Goal: Transaction & Acquisition: Download file/media

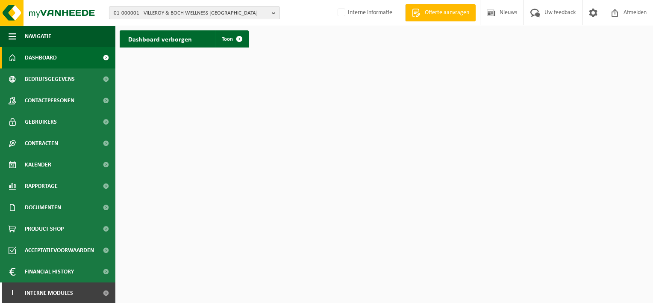
click at [189, 15] on span "01-000001 - VILLEROY & BOCH WELLNESS [GEOGRAPHIC_DATA]" at bounding box center [191, 13] width 155 height 13
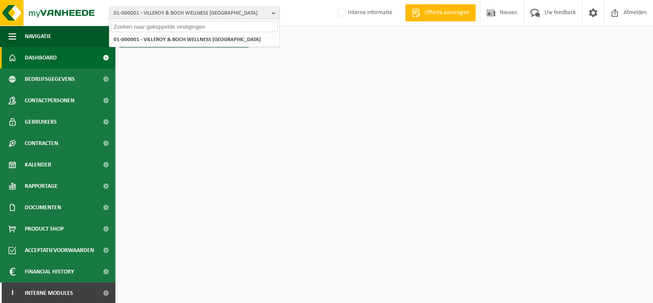
click at [153, 26] on input "text" at bounding box center [194, 26] width 167 height 11
paste input "10-971292"
type input "10-971292"
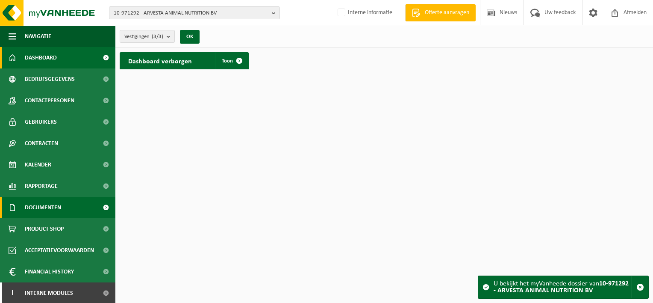
click at [46, 209] on span "Documenten" at bounding box center [43, 207] width 36 height 21
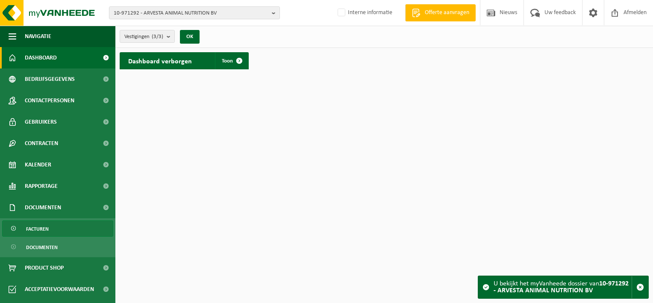
click at [63, 227] on link "Facturen" at bounding box center [57, 228] width 111 height 16
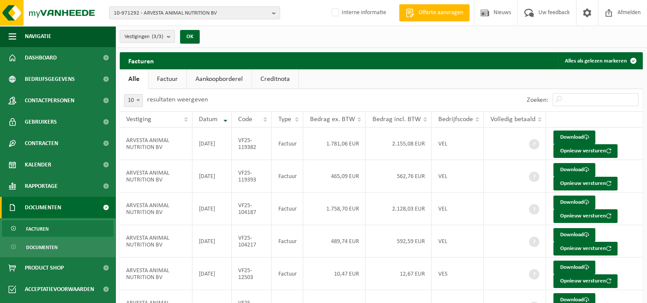
click at [171, 79] on link "Factuur" at bounding box center [167, 79] width 38 height 20
click at [520, 118] on span "Volledig betaald" at bounding box center [512, 119] width 45 height 7
click at [537, 117] on th "Volledig betaald" at bounding box center [515, 119] width 62 height 16
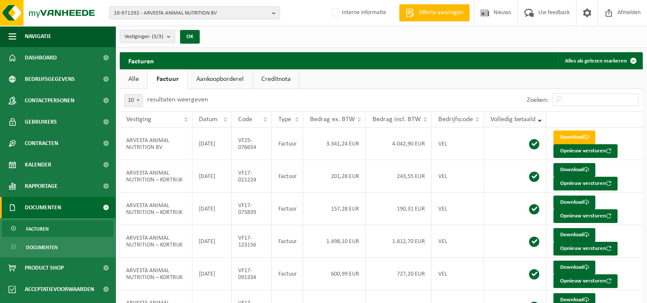
click at [539, 118] on th "Volledig betaald" at bounding box center [515, 119] width 62 height 16
click at [523, 121] on span "Volledig betaald" at bounding box center [512, 119] width 45 height 7
click at [524, 120] on span "Volledig betaald" at bounding box center [512, 119] width 45 height 7
click at [521, 124] on th "Volledig betaald" at bounding box center [515, 119] width 62 height 16
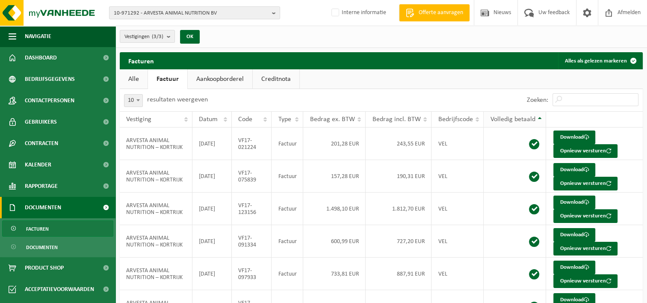
click at [522, 124] on th "Volledig betaald" at bounding box center [515, 119] width 62 height 16
click at [522, 117] on span "Volledig betaald" at bounding box center [512, 119] width 45 height 7
click at [136, 77] on link "Alle" at bounding box center [134, 79] width 28 height 20
click at [160, 80] on link "Factuur" at bounding box center [167, 79] width 38 height 20
click at [135, 83] on link "Alle" at bounding box center [134, 79] width 28 height 20
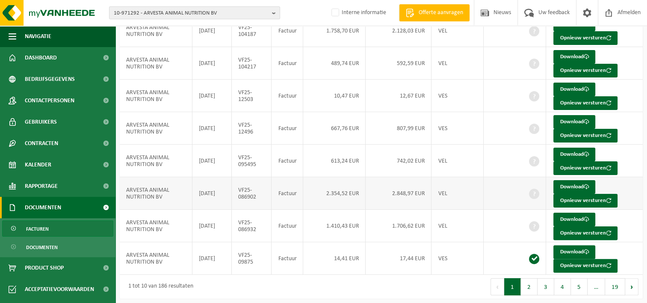
scroll to position [178, 0]
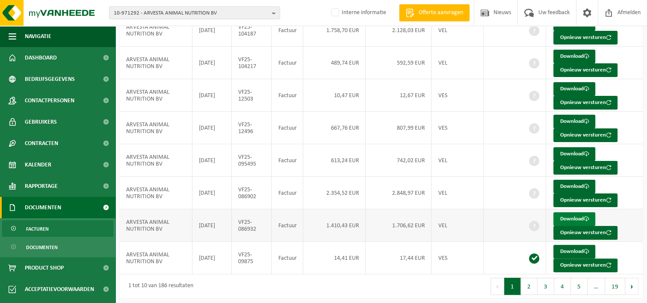
click at [568, 214] on link "Download" at bounding box center [574, 219] width 42 height 14
click at [575, 183] on link "Download" at bounding box center [574, 187] width 42 height 14
click at [579, 150] on link "Download" at bounding box center [574, 154] width 42 height 14
click at [574, 120] on link "Download" at bounding box center [574, 122] width 42 height 14
click at [635, 88] on td "Download Opnieuw versturen" at bounding box center [594, 95] width 97 height 32
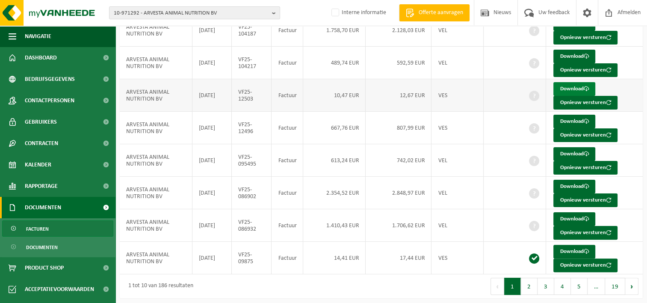
click at [585, 88] on span at bounding box center [586, 89] width 6 height 6
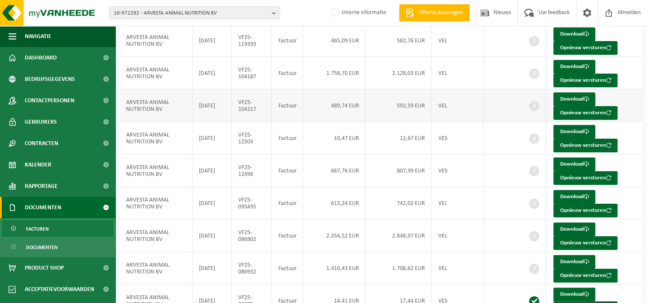
click at [626, 100] on td "Download Opnieuw versturen" at bounding box center [594, 105] width 97 height 32
click at [585, 97] on span at bounding box center [586, 99] width 6 height 6
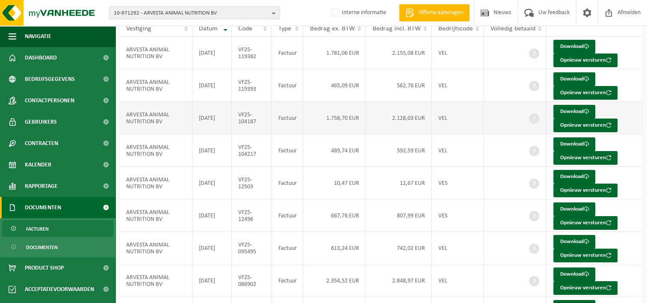
scroll to position [7, 0]
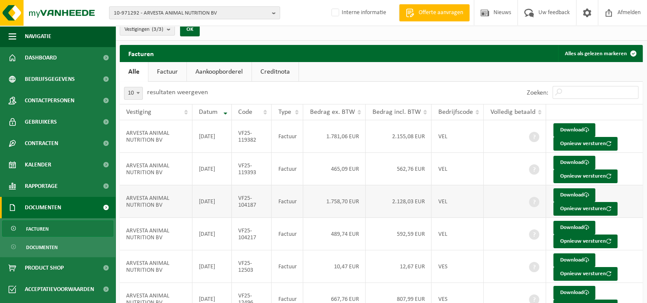
click at [628, 194] on td "Download Opnieuw versturen" at bounding box center [594, 201] width 97 height 32
click at [584, 195] on span at bounding box center [586, 195] width 6 height 6
click at [629, 161] on td "Download Opnieuw versturen" at bounding box center [594, 169] width 97 height 32
click at [585, 161] on span at bounding box center [586, 162] width 6 height 6
drag, startPoint x: 628, startPoint y: 126, endPoint x: 618, endPoint y: 126, distance: 9.8
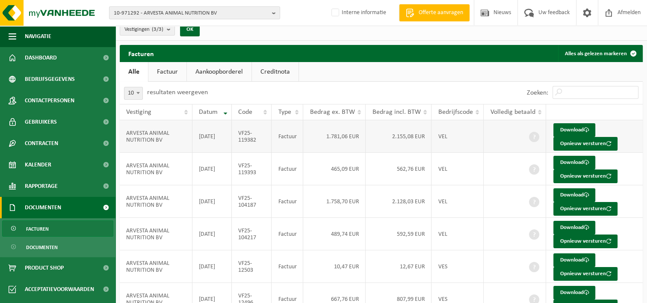
click at [628, 126] on td "Download Opnieuw versturen" at bounding box center [594, 136] width 97 height 32
click at [585, 127] on span at bounding box center [586, 130] width 6 height 6
